Goal: Task Accomplishment & Management: Manage account settings

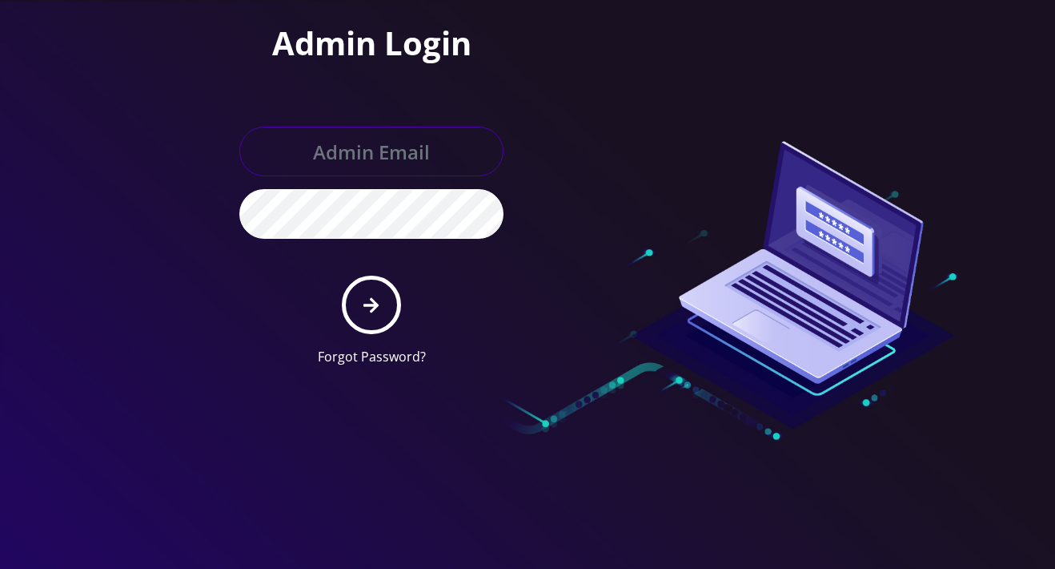
click at [396, 153] on input "text" at bounding box center [371, 152] width 264 height 50
drag, startPoint x: 72, startPoint y: 162, endPoint x: 101, endPoint y: 163, distance: 28.8
click at [72, 162] on div "Admin Login Forgot Password?" at bounding box center [299, 189] width 456 height 379
click at [442, 163] on input "text" at bounding box center [371, 152] width 264 height 50
paste input "support+1@teltik.com"
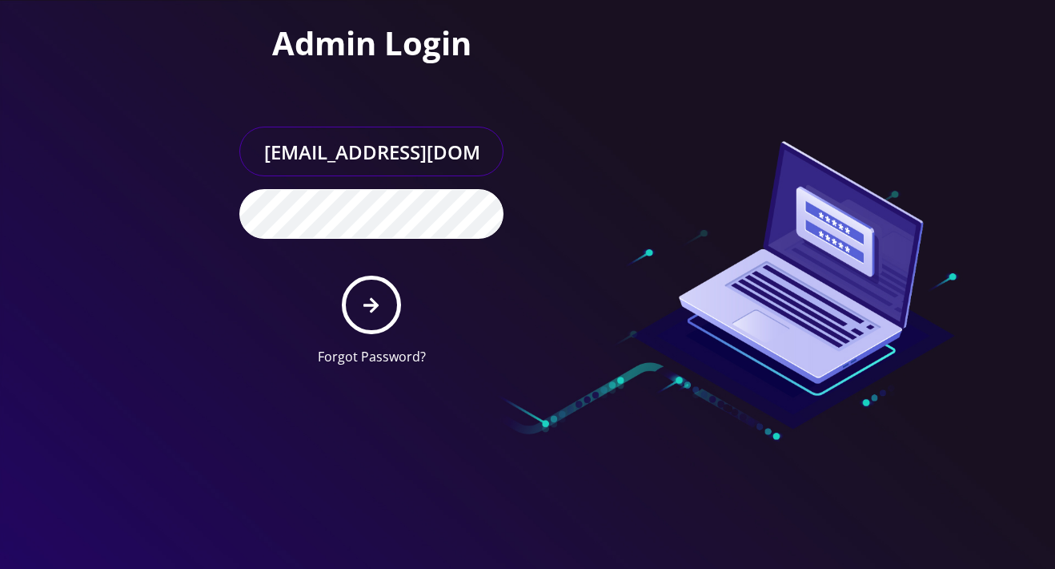
type input "support+1@teltik.com"
click at [203, 197] on div "Admin Login support+1@teltik.com Forgot Password?" at bounding box center [299, 189] width 456 height 379
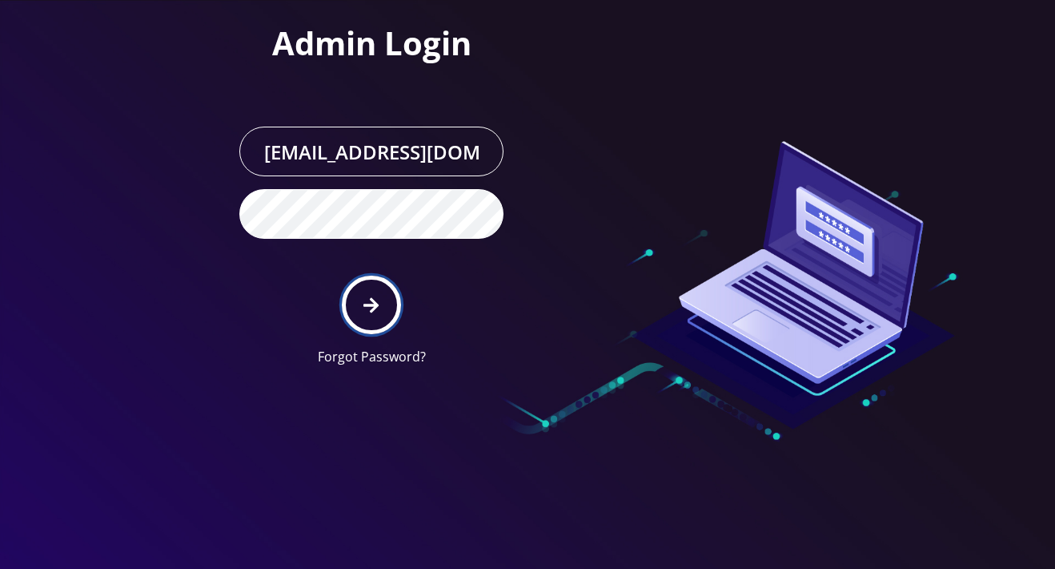
click at [381, 308] on button "submit" at bounding box center [371, 304] width 58 height 58
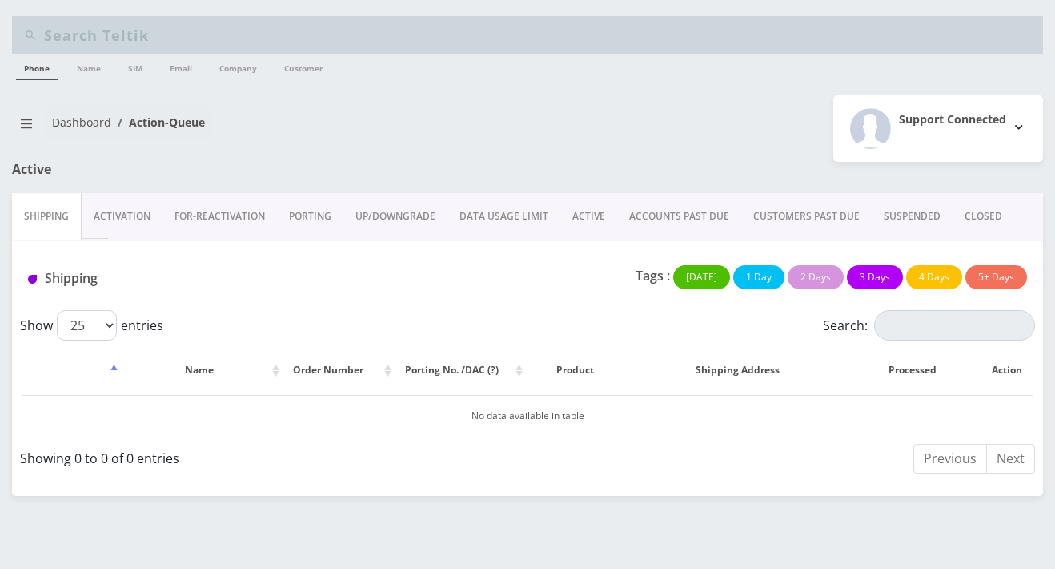
click at [61, 30] on input "text" at bounding box center [541, 35] width 995 height 30
paste input "5163167885"
type input "5163167885"
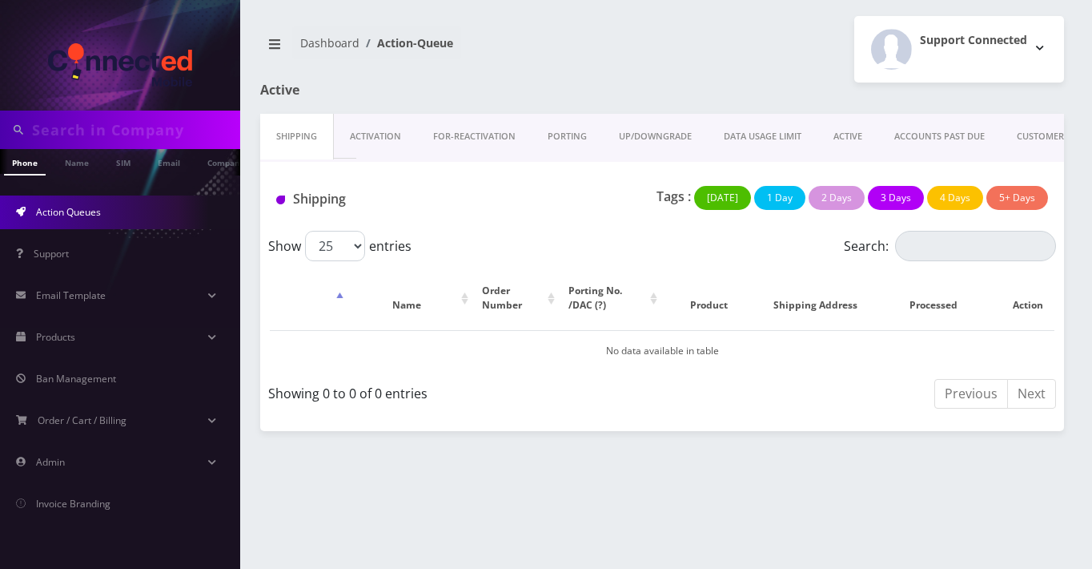
click at [128, 135] on input "text" at bounding box center [134, 130] width 204 height 30
click at [90, 214] on span "Action Queues" at bounding box center [68, 212] width 65 height 14
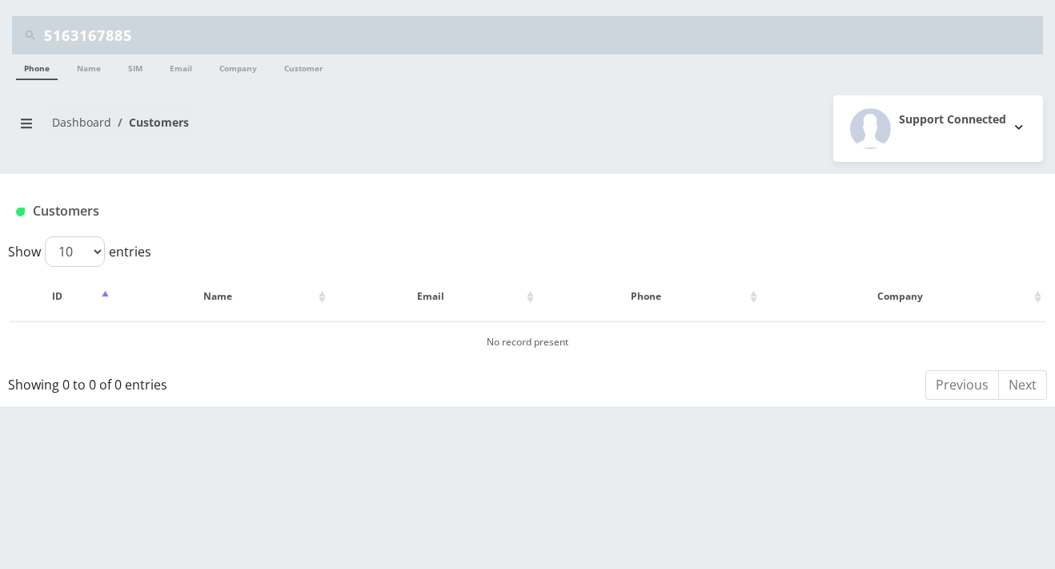
click at [1, 149] on div "Dashboard Customers" at bounding box center [264, 129] width 528 height 46
click at [23, 124] on icon "breadcrumb" at bounding box center [26, 123] width 11 height 13
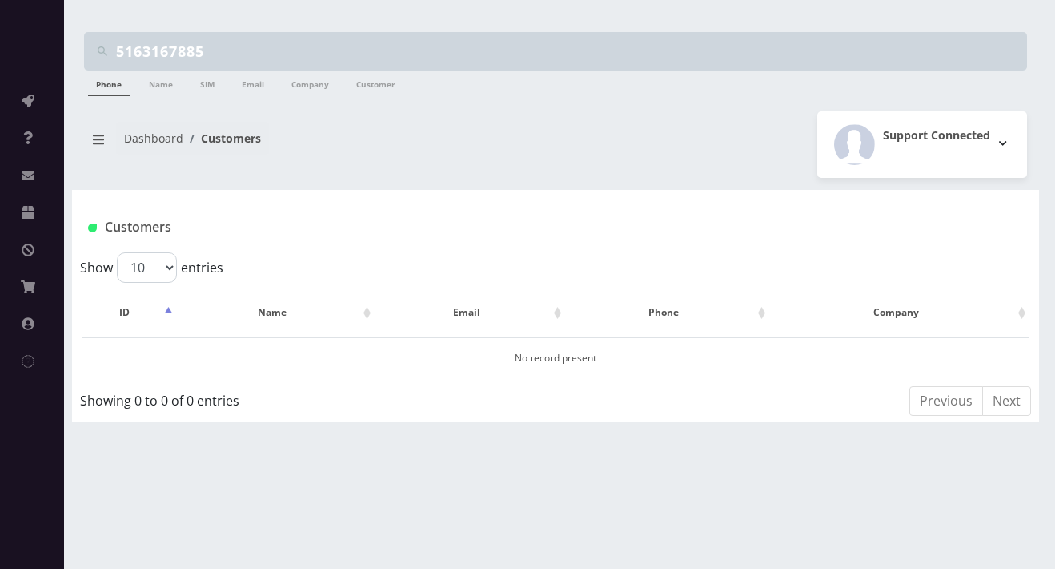
drag, startPoint x: 102, startPoint y: 86, endPoint x: 115, endPoint y: 87, distance: 12.1
click at [103, 86] on link "Phone" at bounding box center [109, 83] width 42 height 26
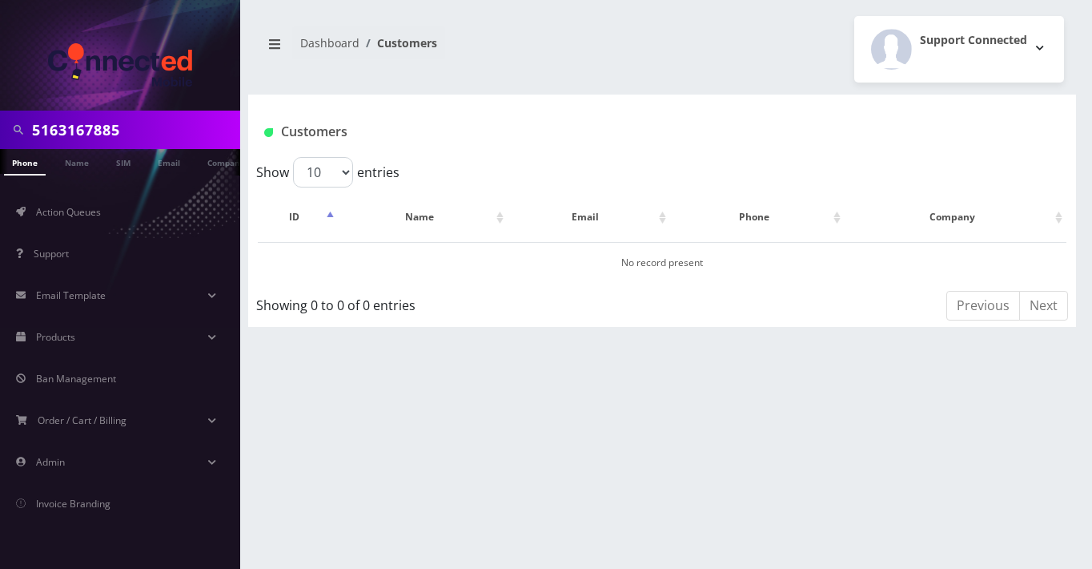
click at [128, 130] on input "5163167885" at bounding box center [134, 130] width 204 height 30
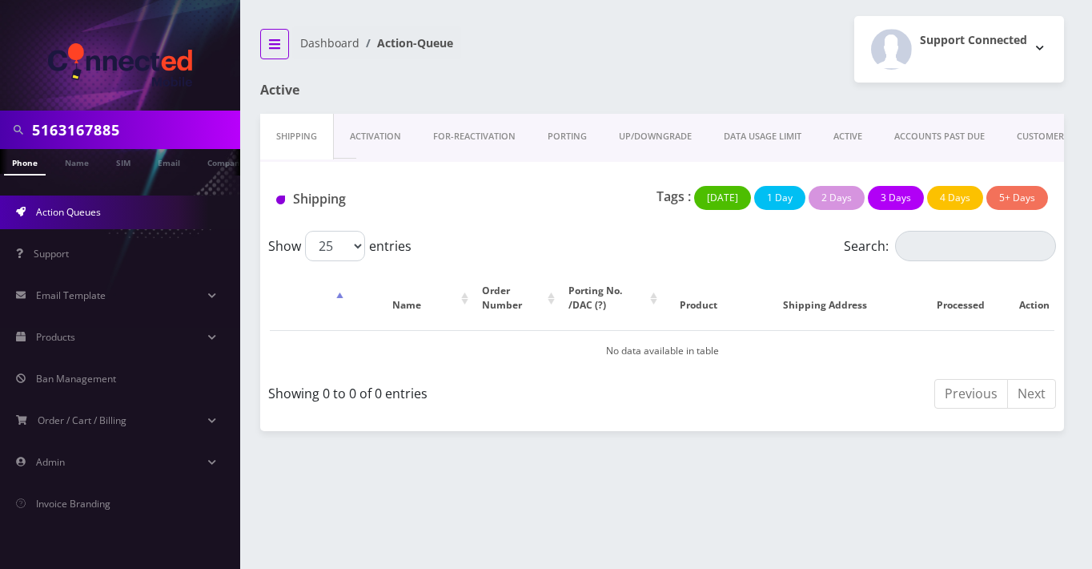
click at [271, 38] on icon "breadcrumb" at bounding box center [274, 44] width 11 height 13
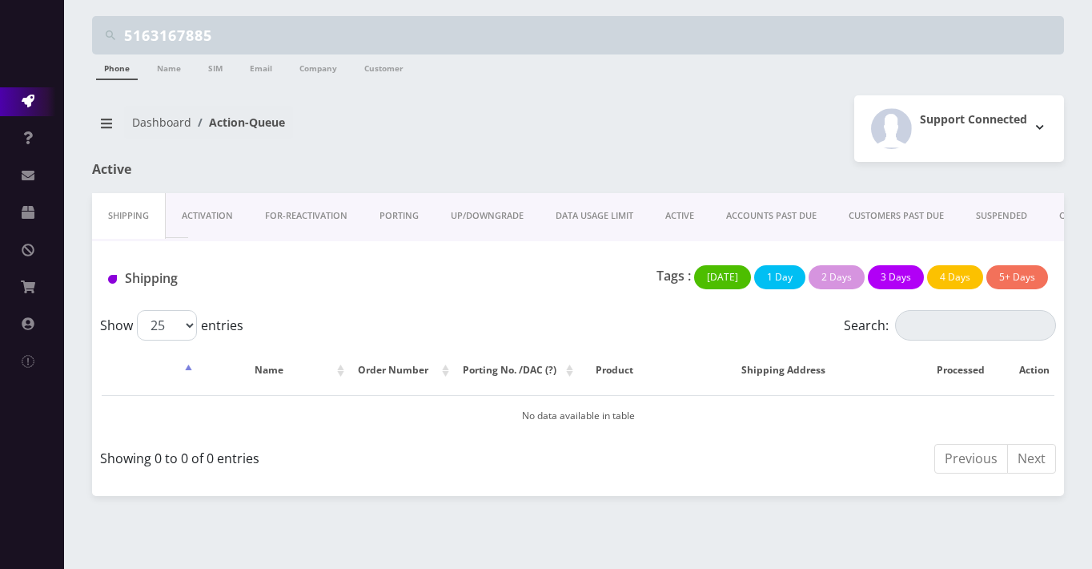
click at [110, 30] on img at bounding box center [111, 35] width 10 height 10
click at [102, 72] on link "Phone" at bounding box center [117, 67] width 42 height 26
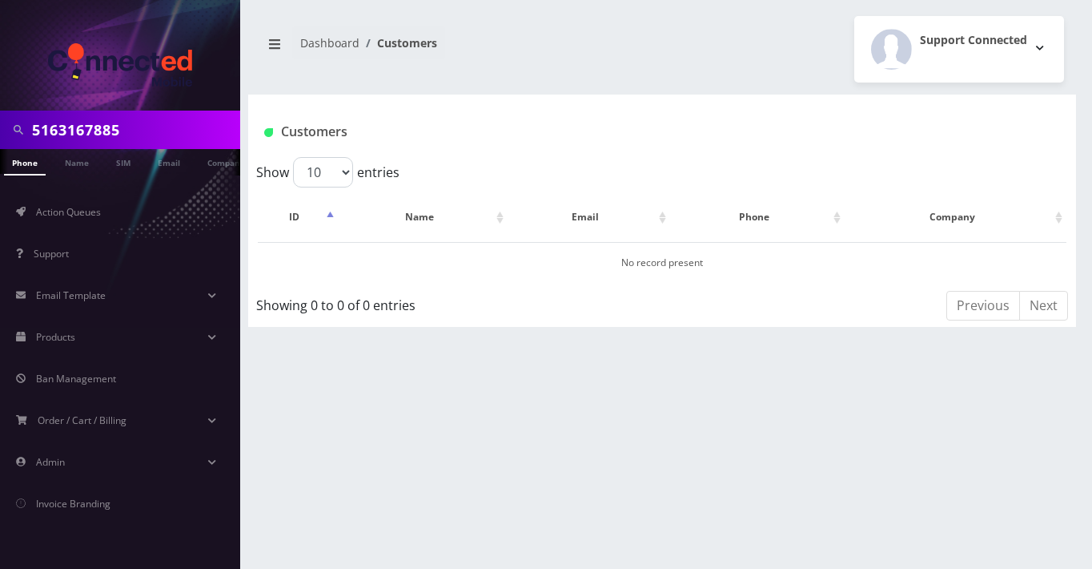
click at [120, 124] on input "5163167885" at bounding box center [134, 130] width 204 height 30
click at [166, 166] on link "Email" at bounding box center [169, 162] width 38 height 26
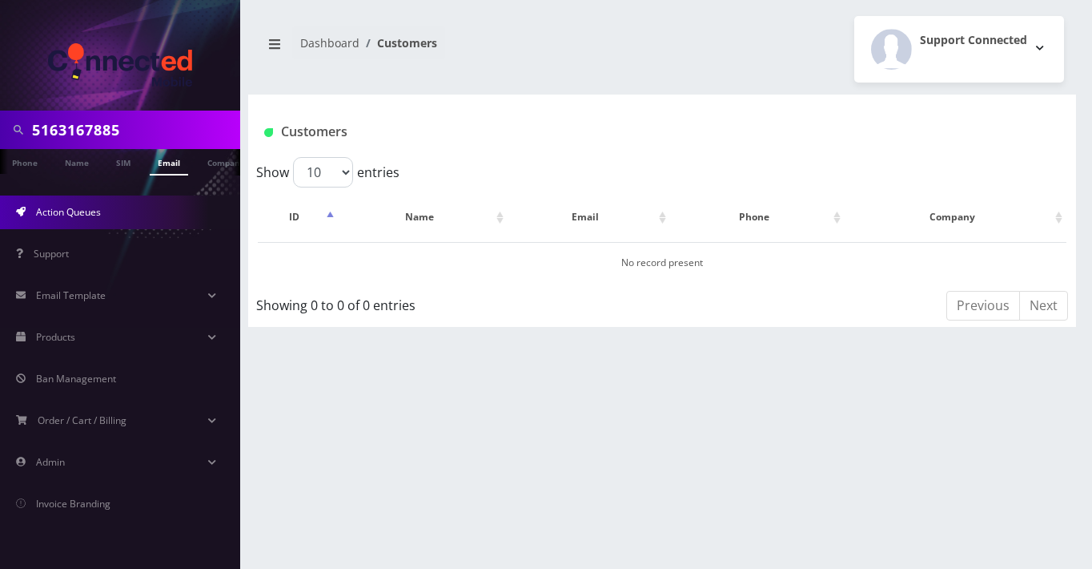
click at [83, 212] on span "Action Queues" at bounding box center [68, 212] width 65 height 14
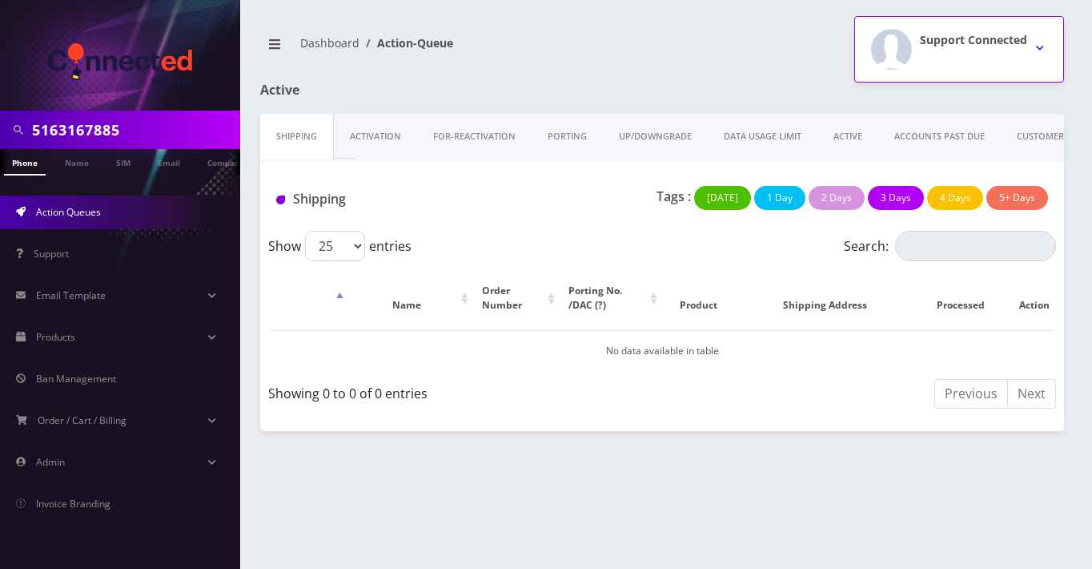
click at [1038, 42] on button "Support Connected" at bounding box center [959, 49] width 210 height 66
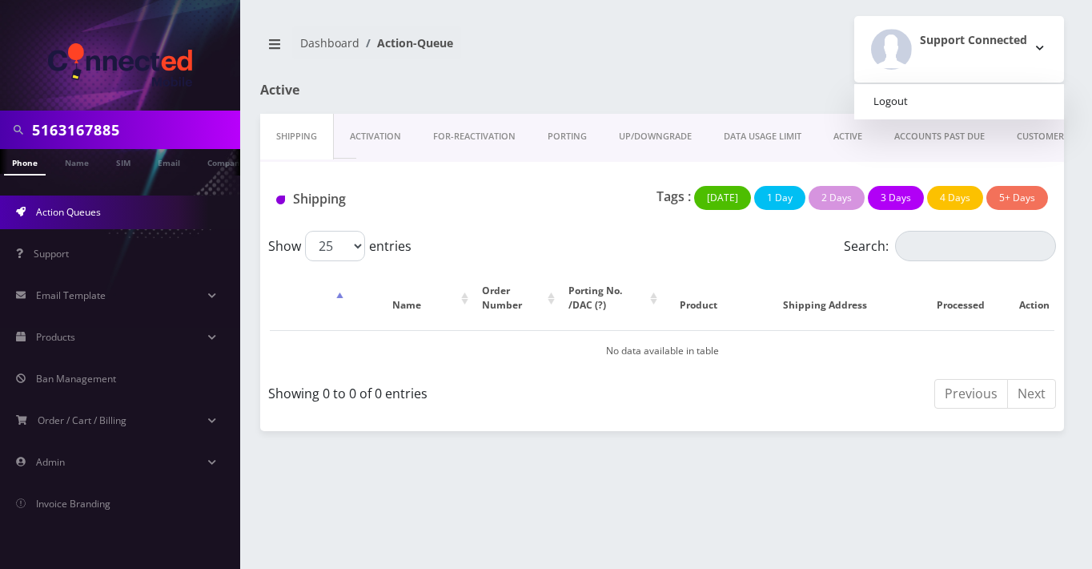
click at [895, 106] on link "Logout" at bounding box center [959, 101] width 210 height 22
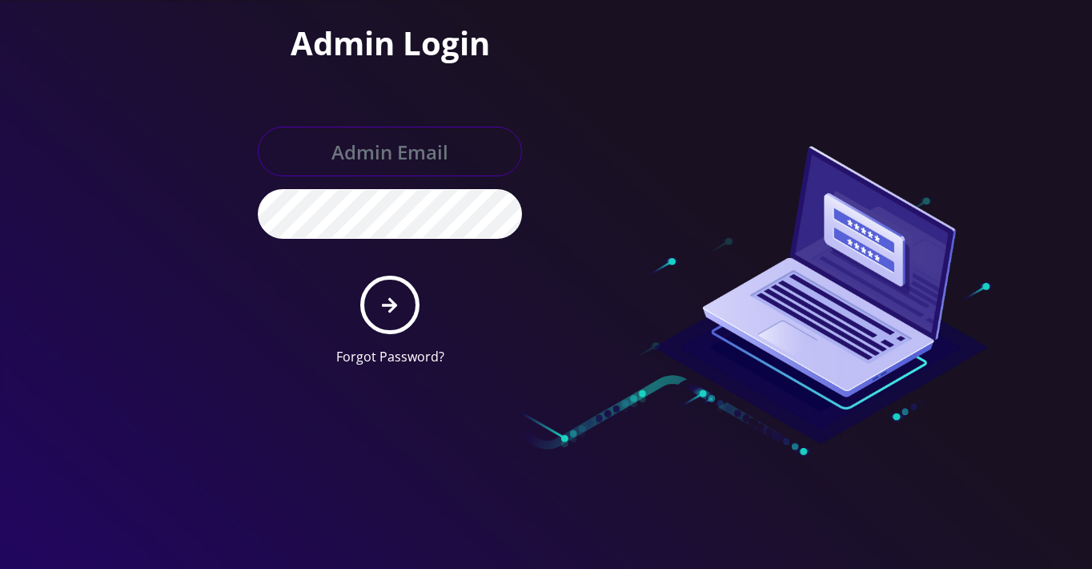
click at [394, 162] on input "text" at bounding box center [390, 152] width 264 height 50
type input "s"
click at [56, 140] on div at bounding box center [546, 284] width 1092 height 569
click at [462, 159] on input "text" at bounding box center [390, 152] width 264 height 50
paste input "[EMAIL_ADDRESS][DOMAIN_NAME]"
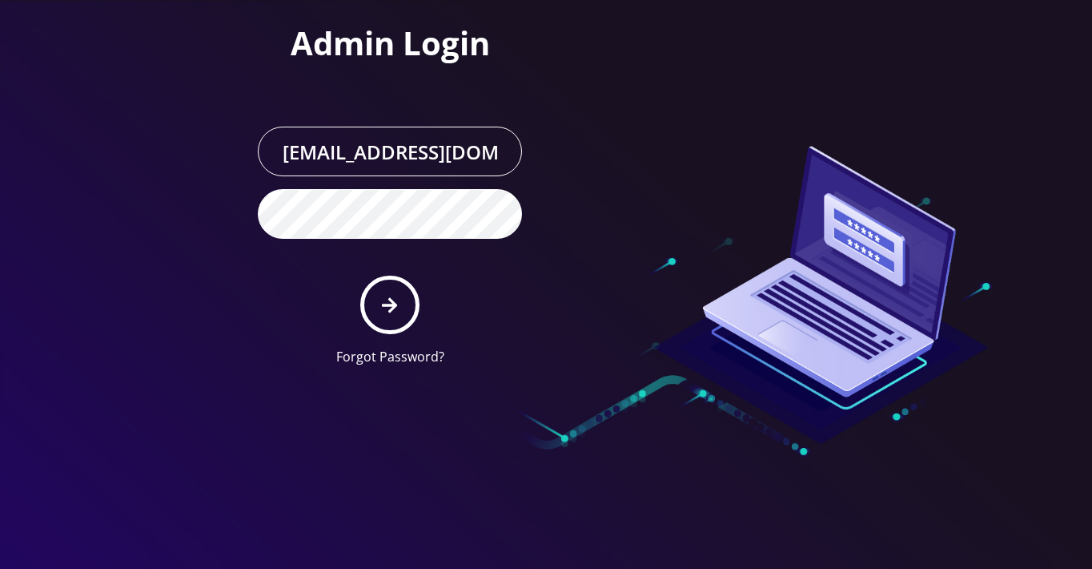
click at [182, 241] on div "Admin Login support+1@teltik.com Forgot Password?" at bounding box center [318, 189] width 456 height 379
drag, startPoint x: 380, startPoint y: 151, endPoint x: 196, endPoint y: 151, distance: 184.2
click at [196, 151] on div "Admin Login support+1@teltik.com Forgot Password?" at bounding box center [318, 189] width 456 height 379
paste input "admin.britewireless"
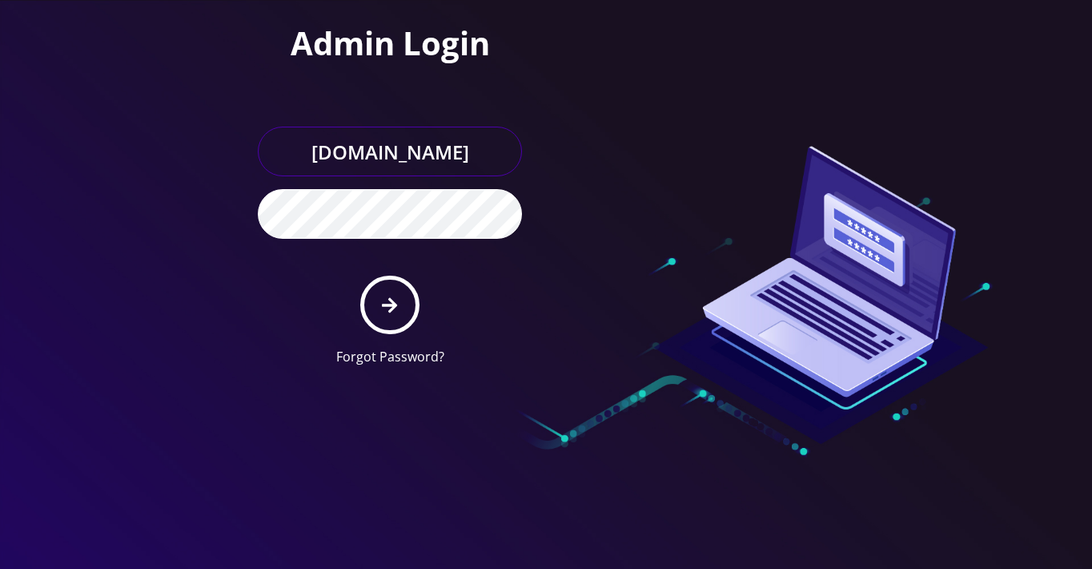
scroll to position [0, 14]
type input "[DOMAIN_NAME]"
click at [183, 219] on div "Admin Login admin.britewireless.com Forgot Password?" at bounding box center [318, 189] width 456 height 379
click at [392, 303] on icon "submit" at bounding box center [389, 304] width 15 height 15
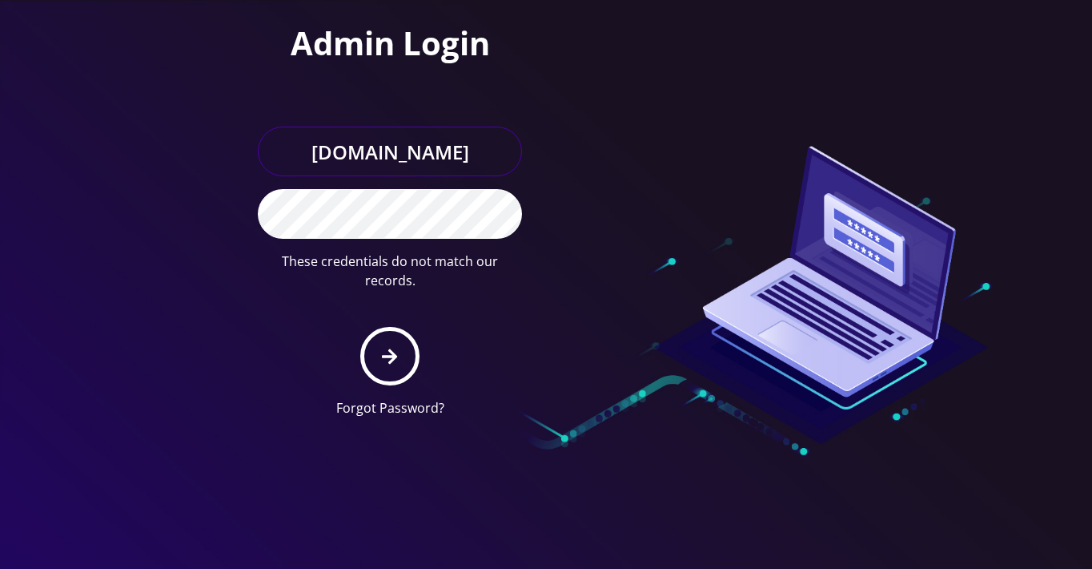
click at [300, 148] on input "[DOMAIN_NAME]" at bounding box center [390, 152] width 264 height 50
drag, startPoint x: 281, startPoint y: 148, endPoint x: 750, endPoint y: 147, distance: 468.4
click at [750, 147] on div "Admin Login [DOMAIN_NAME] These credentials do not match our records. Forgot Pa…" at bounding box center [546, 215] width 913 height 430
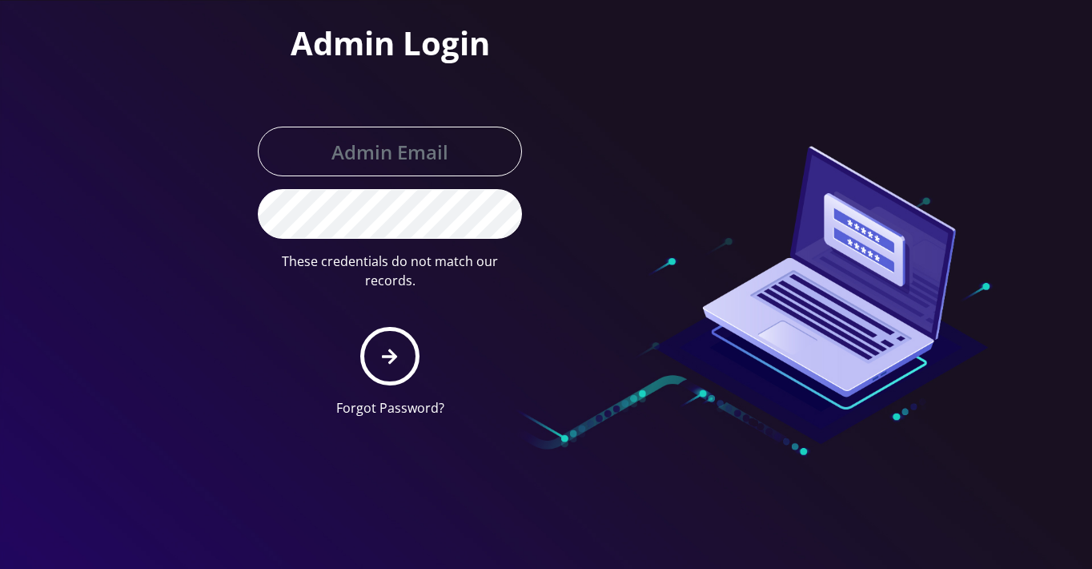
drag, startPoint x: 133, startPoint y: 187, endPoint x: 192, endPoint y: 195, distance: 59.8
click at [133, 187] on div "Admin Login These credentials do not match our records. Forgot Password?" at bounding box center [318, 215] width 456 height 430
click at [493, 162] on input "text" at bounding box center [390, 152] width 264 height 50
paste input "[EMAIL_ADDRESS][DOMAIN_NAME]"
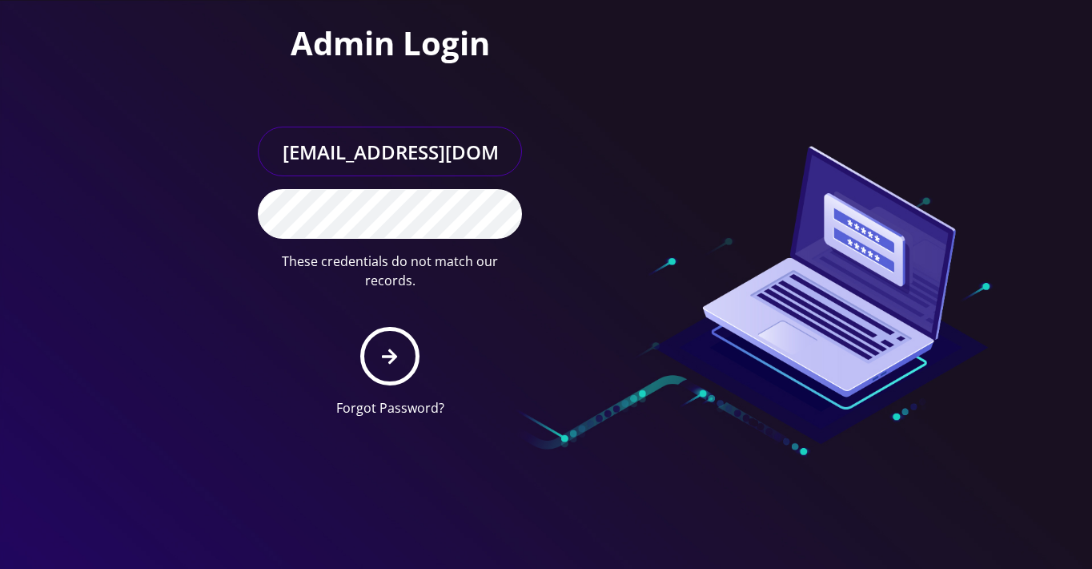
type input "[EMAIL_ADDRESS][DOMAIN_NAME]"
click at [168, 216] on div "Admin Login [EMAIL_ADDRESS][DOMAIN_NAME] These credentials do not match our rec…" at bounding box center [318, 215] width 456 height 430
click at [77, 180] on div at bounding box center [546, 284] width 1092 height 569
click at [386, 348] on icon "submit" at bounding box center [389, 357] width 15 height 18
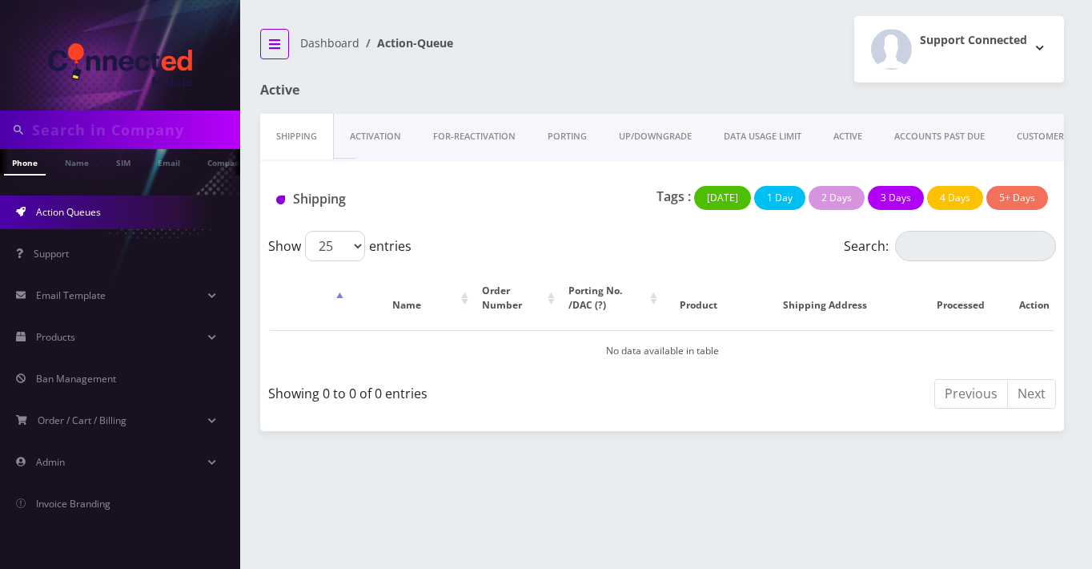
click at [281, 45] on button "breadcrumb" at bounding box center [274, 44] width 29 height 30
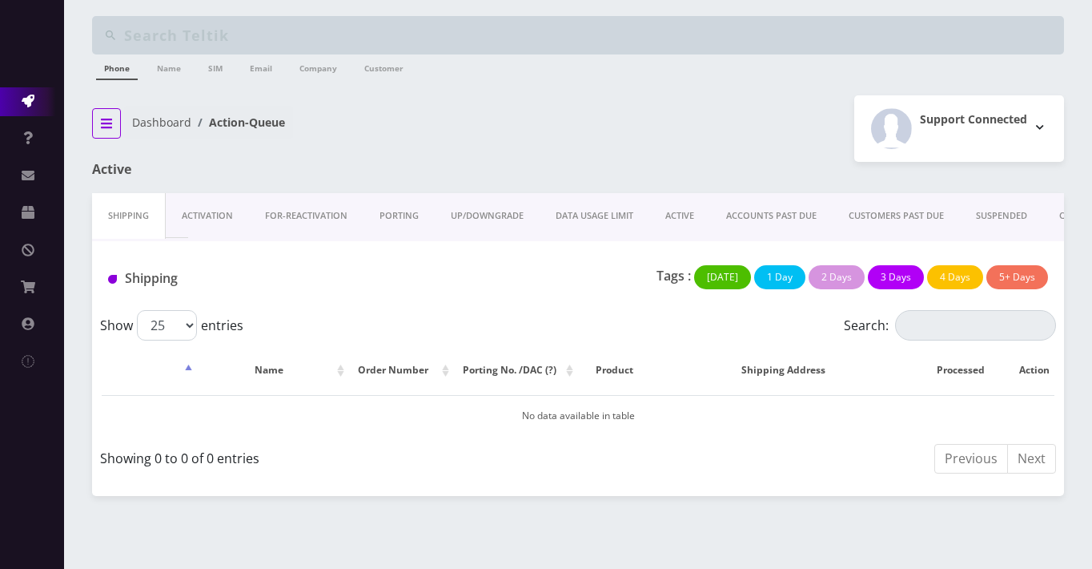
click at [110, 132] on button "breadcrumb" at bounding box center [106, 123] width 29 height 30
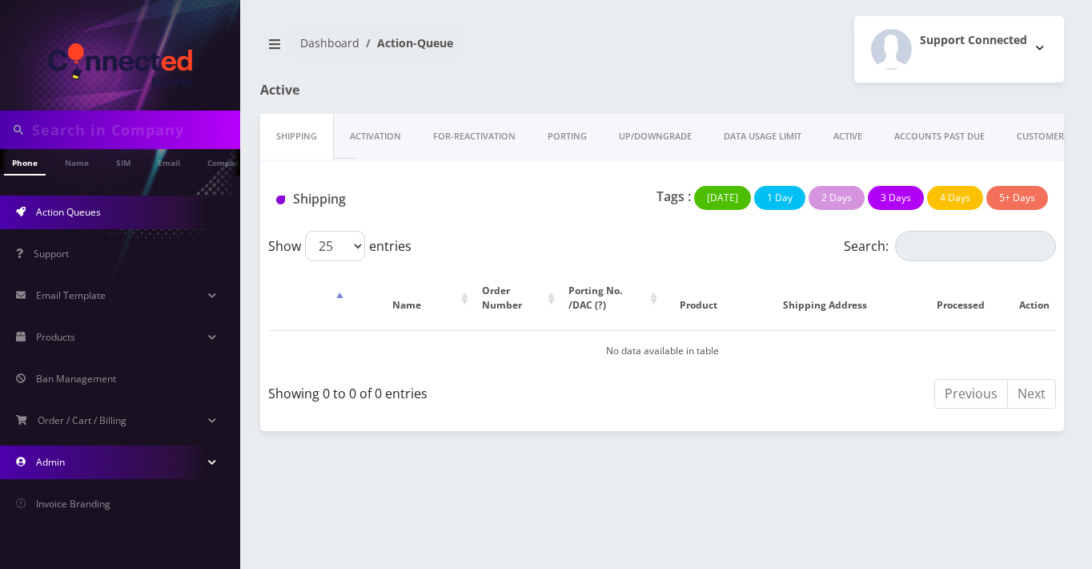
click at [46, 464] on span "Admin" at bounding box center [50, 462] width 29 height 14
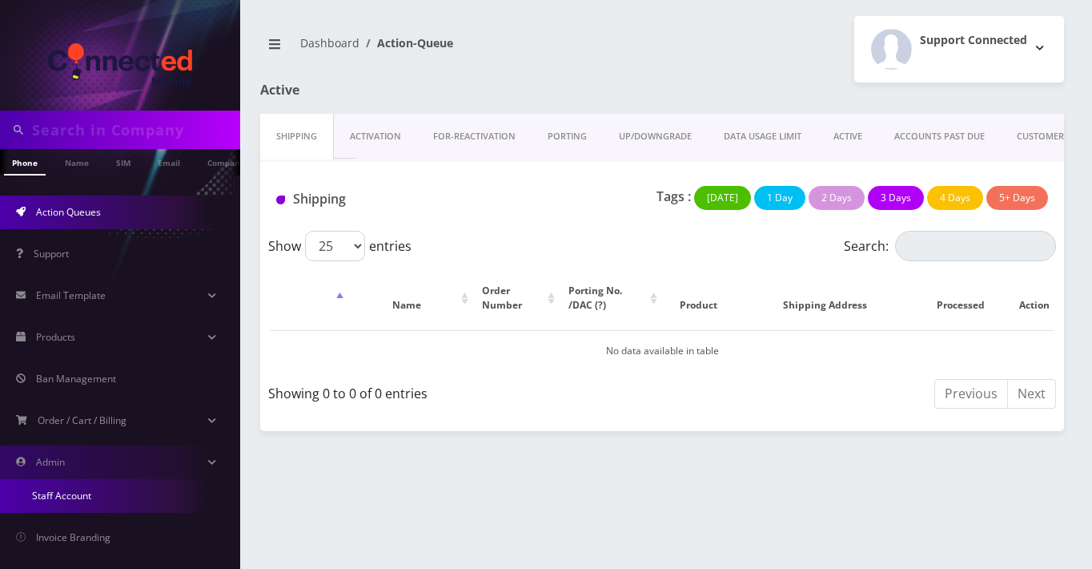
click at [69, 493] on link "Staff Account" at bounding box center [120, 496] width 240 height 34
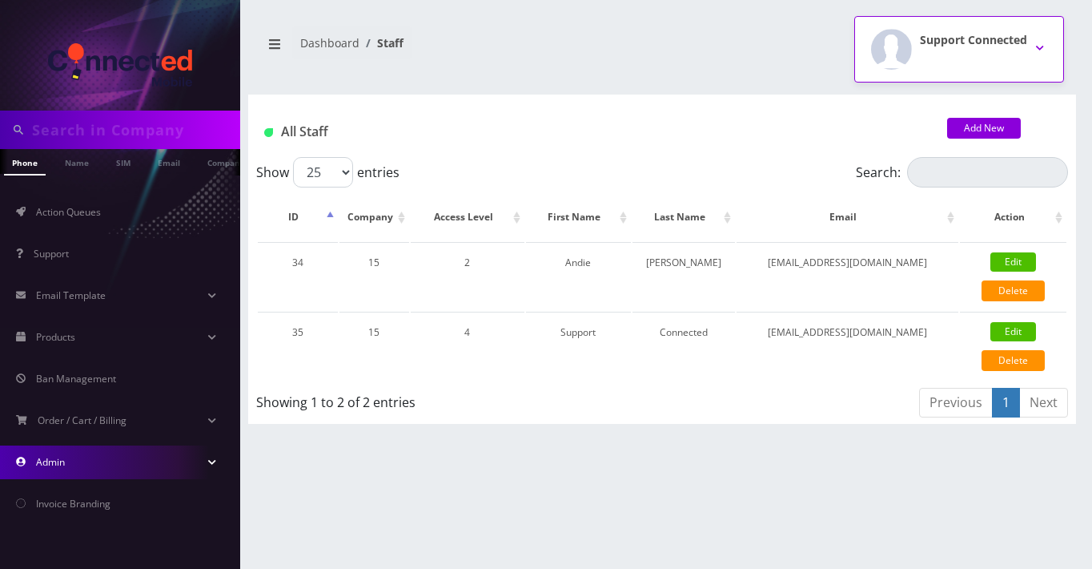
click at [1040, 47] on button "Support Connected" at bounding box center [959, 49] width 210 height 66
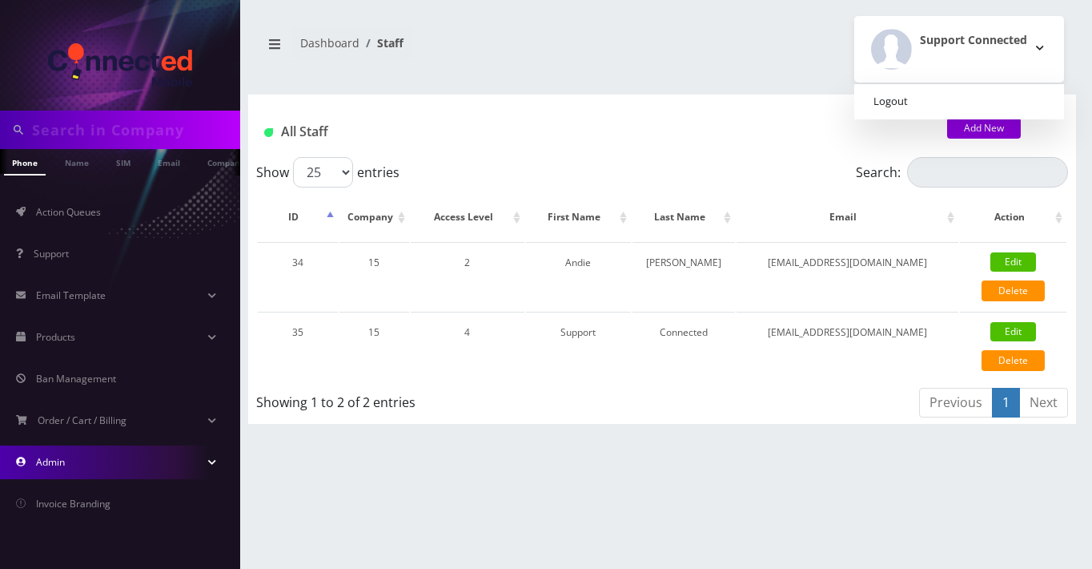
click at [883, 96] on link "Logout" at bounding box center [959, 101] width 210 height 22
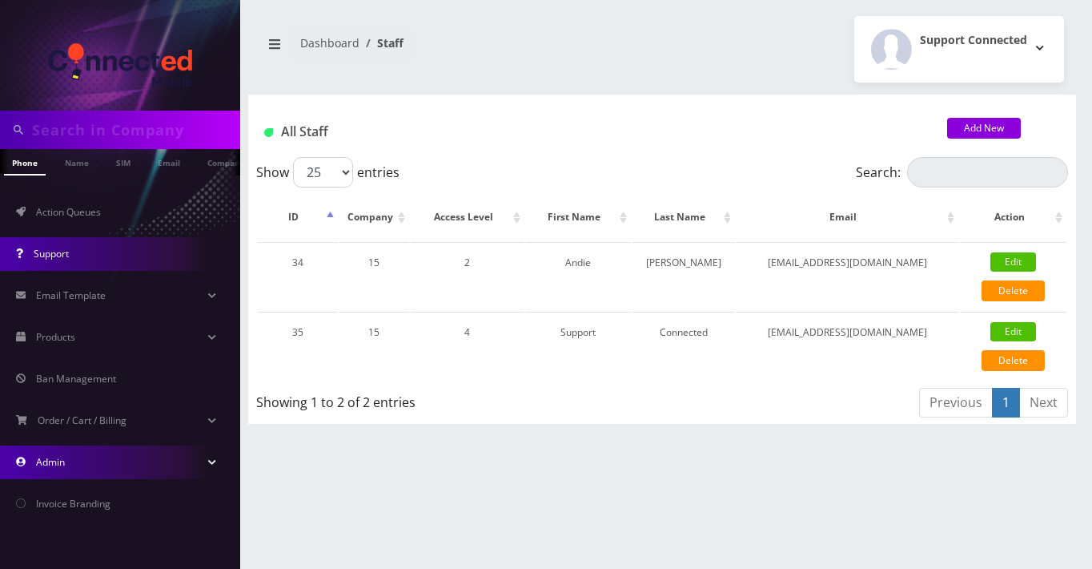
scroll to position [0, 8]
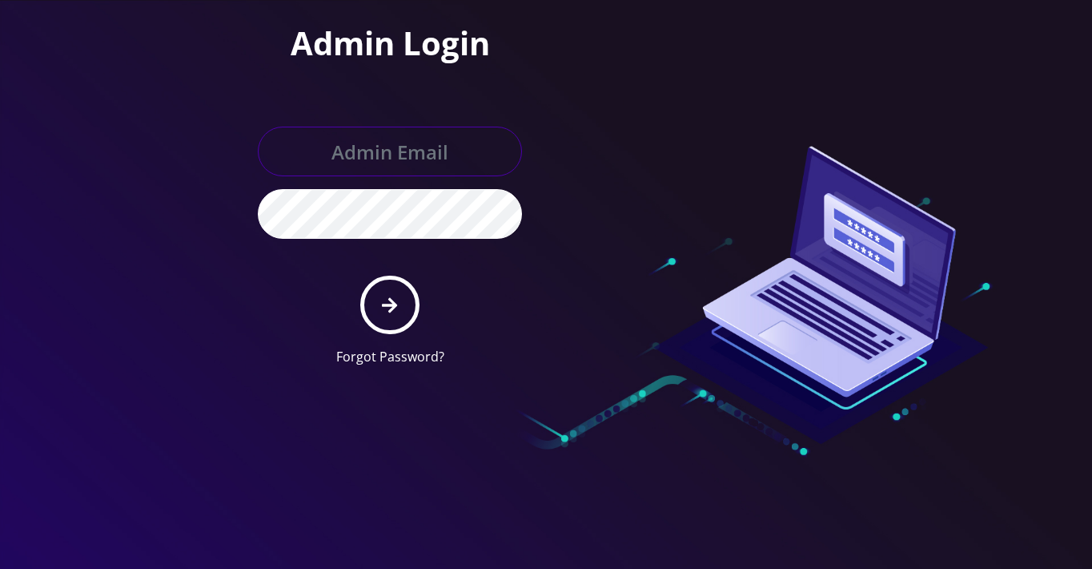
click at [370, 159] on input "text" at bounding box center [390, 152] width 264 height 50
type input "[PERSON_NAME][EMAIL_ADDRESS][DOMAIN_NAME]"
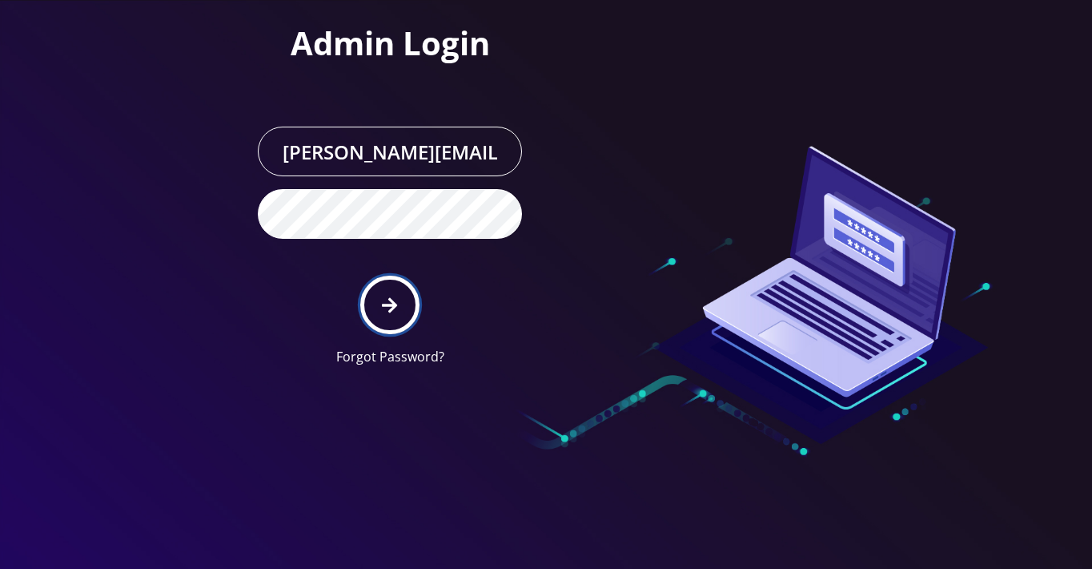
click at [388, 297] on icon "submit" at bounding box center [389, 304] width 15 height 15
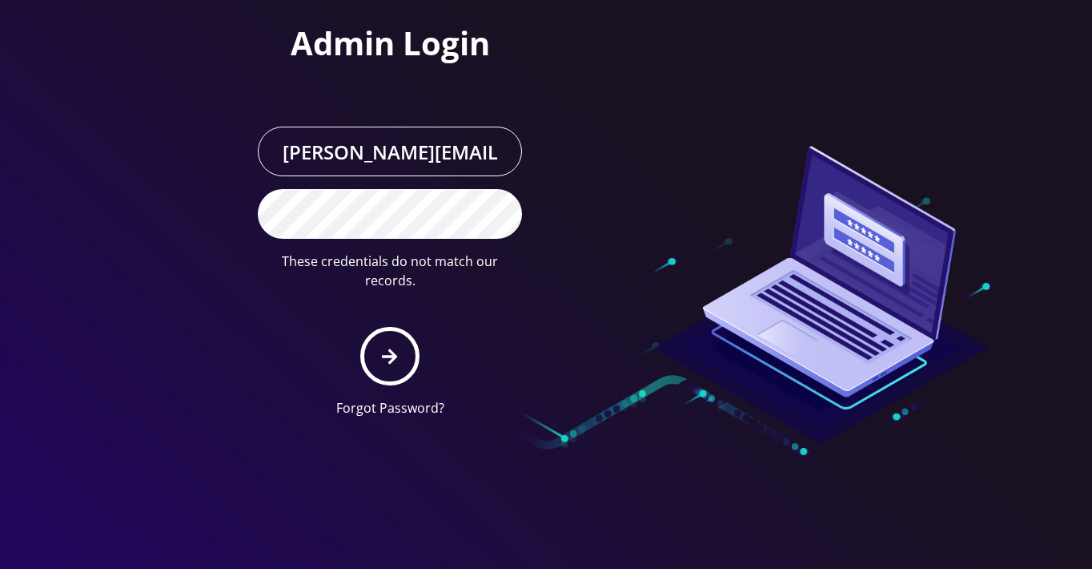
click at [108, 211] on div "Admin Login [PERSON_NAME][EMAIL_ADDRESS][DOMAIN_NAME] These credentials do not …" at bounding box center [318, 215] width 456 height 430
click at [718, 121] on div at bounding box center [774, 215] width 456 height 430
drag, startPoint x: 458, startPoint y: 154, endPoint x: 306, endPoint y: 155, distance: 152.1
click at [306, 155] on input "[PERSON_NAME][EMAIL_ADDRESS][DOMAIN_NAME]" at bounding box center [390, 152] width 264 height 50
